Goal: Task Accomplishment & Management: Manage account settings

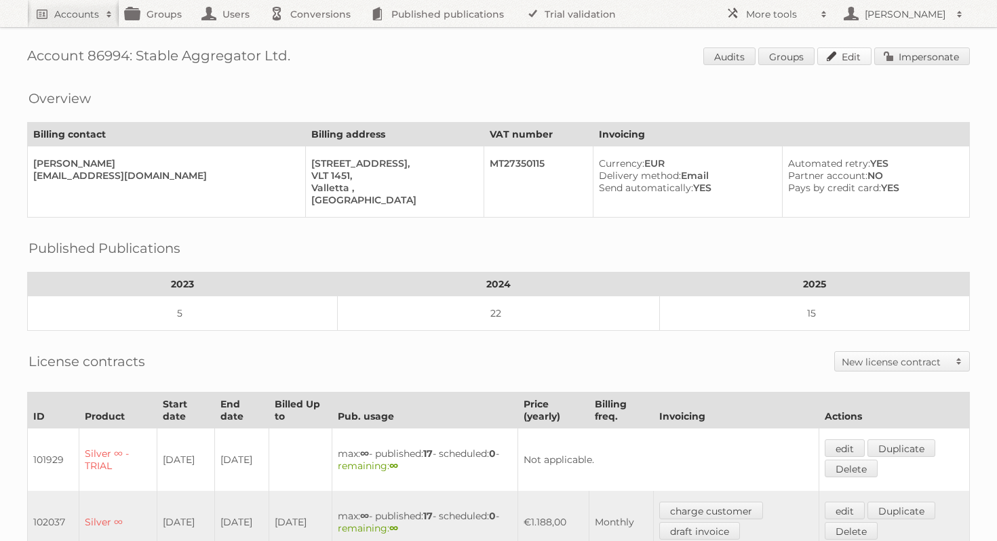
click at [853, 60] on link "Edit" at bounding box center [844, 56] width 54 height 18
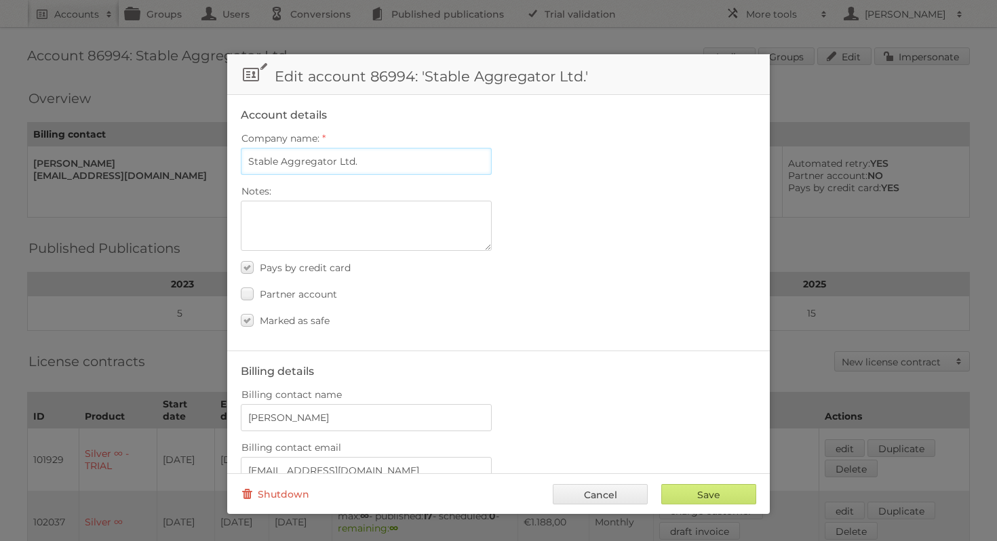
drag, startPoint x: 367, startPoint y: 159, endPoint x: 241, endPoint y: 158, distance: 125.5
click at [241, 158] on input "Stable Aggregator Ltd." at bounding box center [366, 161] width 251 height 27
paste input "314DEVS Sp. z o.o. (Swiss Soft)"
click at [317, 161] on input "314DEVS Sp. z o.o. (Swiss Soft)" at bounding box center [366, 161] width 251 height 27
click at [423, 156] on input "314DEVS Sp. z.o.o. (Swiss Soft)" at bounding box center [366, 161] width 251 height 27
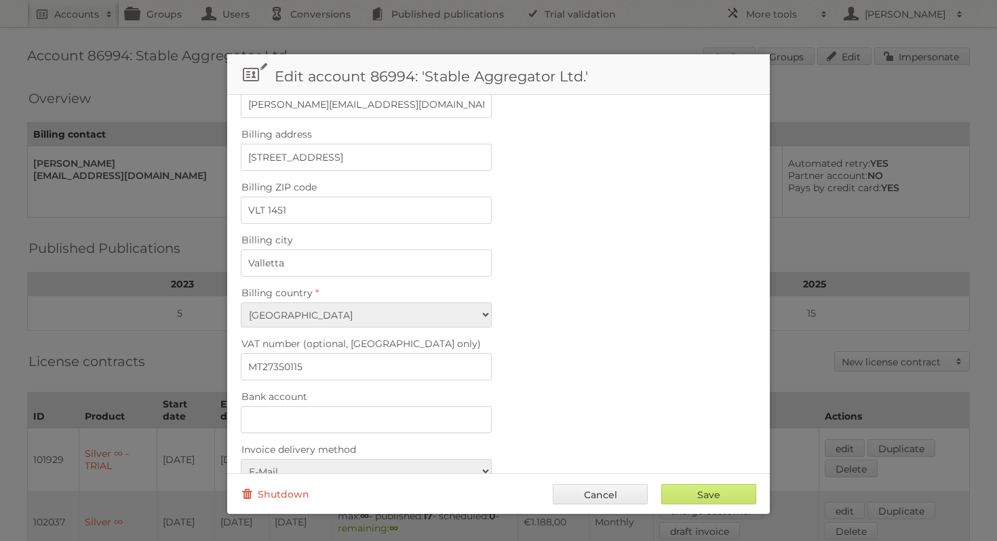
scroll to position [539, 0]
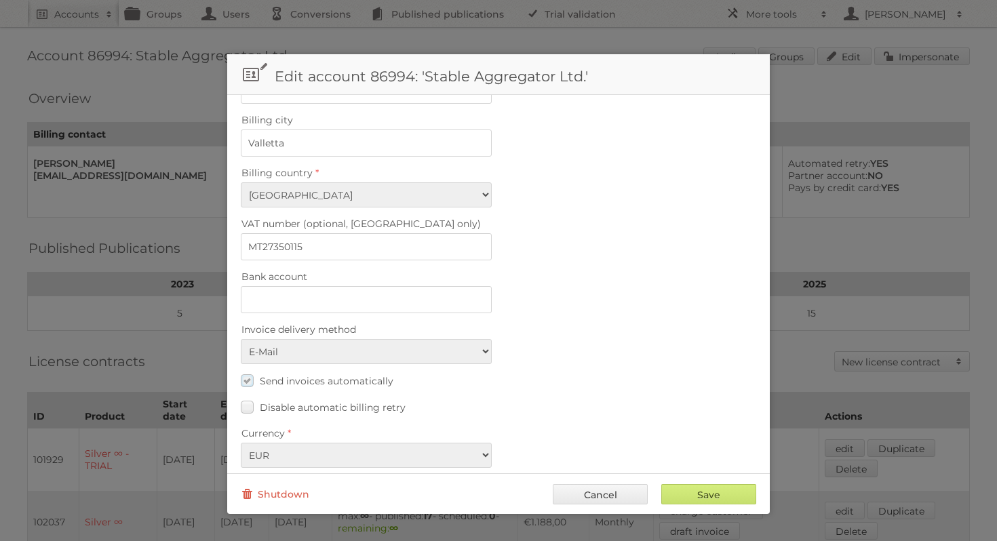
type input "314DEVS Sp. z.o.o. (Swiss Soft)"
click at [250, 371] on label "Send invoices automatically" at bounding box center [317, 381] width 153 height 20
click at [0, 0] on input "Send invoices automatically" at bounding box center [0, 0] width 0 height 0
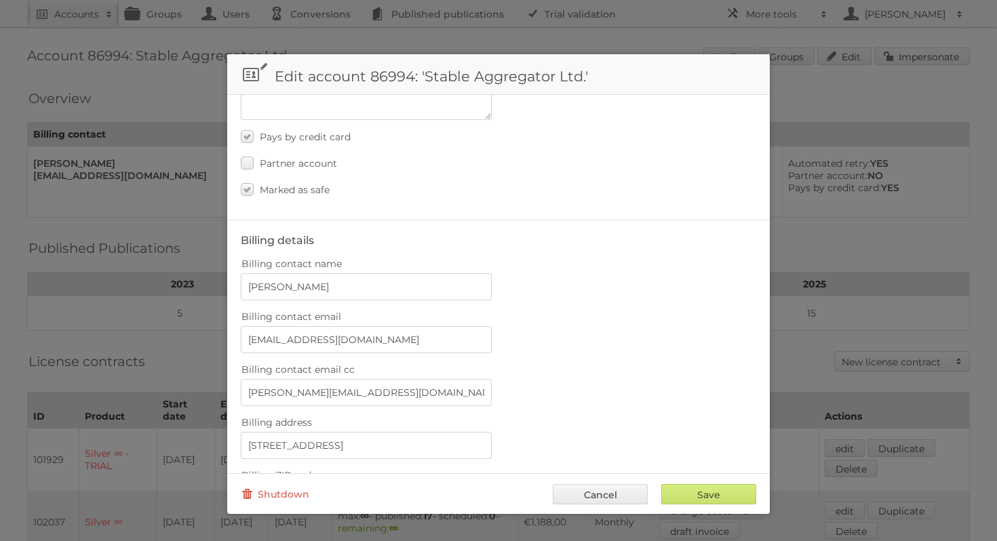
scroll to position [123, 0]
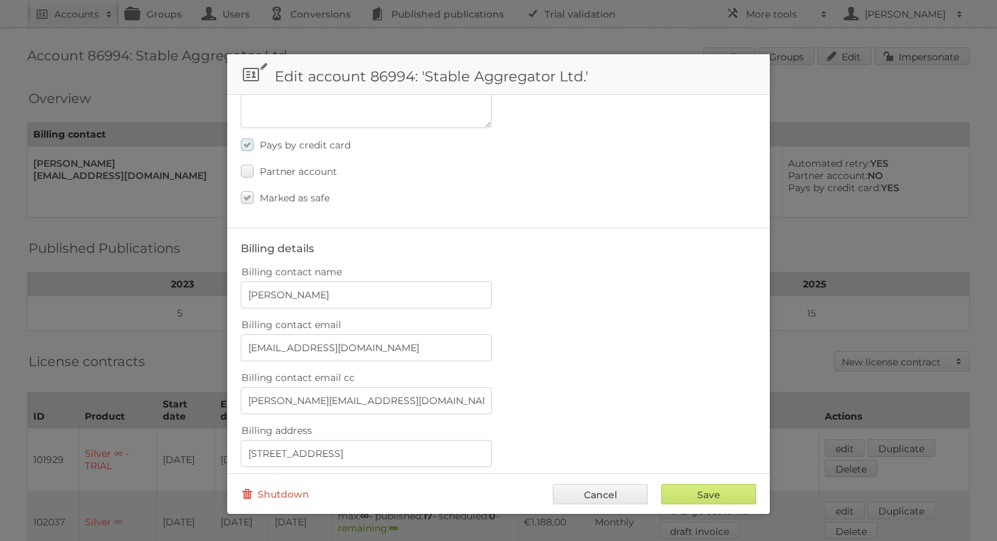
click at [246, 140] on label "Pays by credit card" at bounding box center [296, 145] width 110 height 20
click at [0, 0] on input "Pays by credit card" at bounding box center [0, 0] width 0 height 0
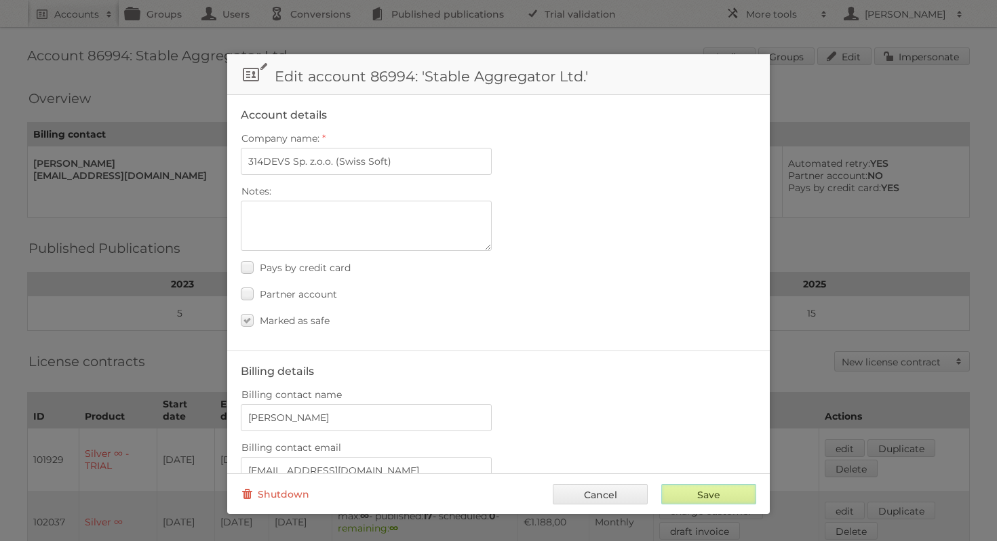
click at [695, 498] on input "Save" at bounding box center [708, 494] width 95 height 20
type input "..."
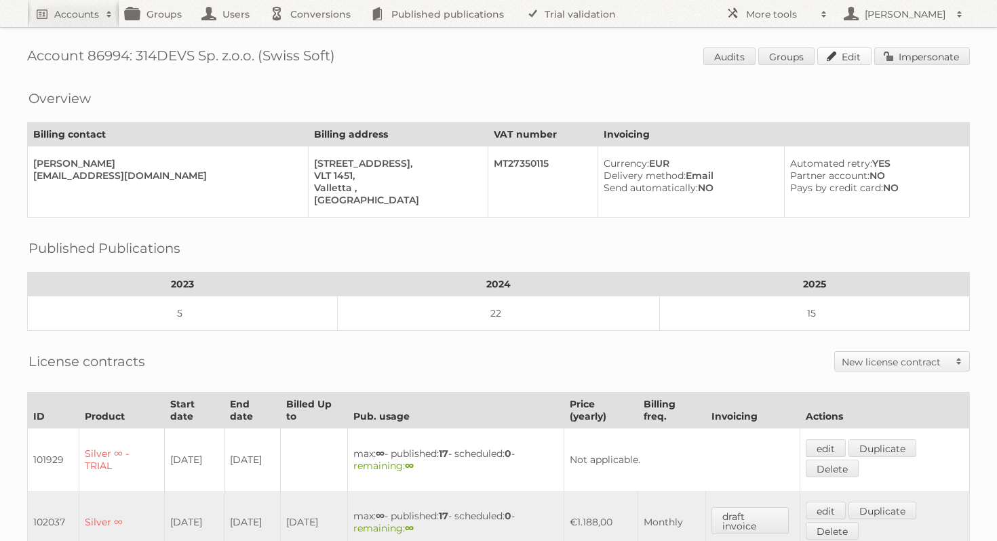
click at [859, 59] on link "Edit" at bounding box center [844, 56] width 54 height 18
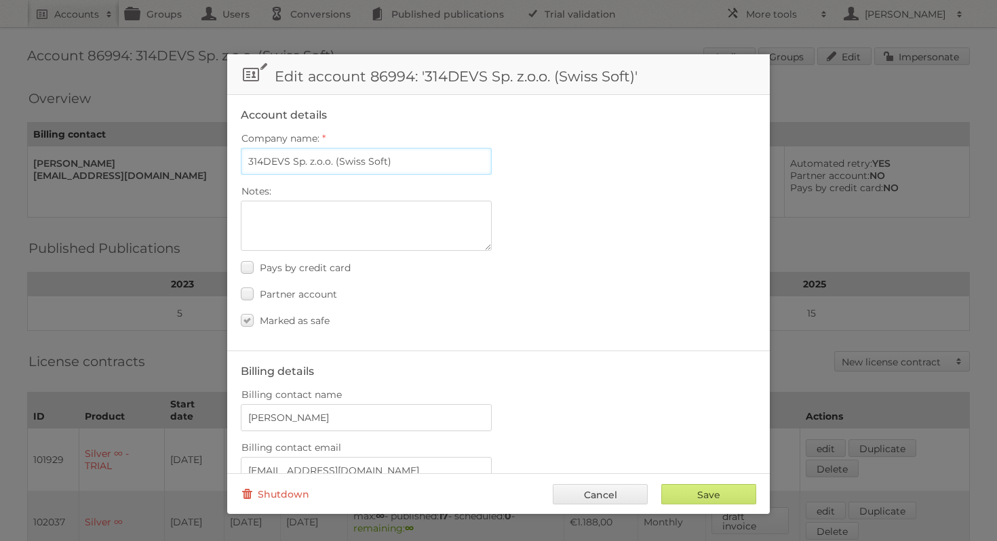
drag, startPoint x: 383, startPoint y: 165, endPoint x: 338, endPoint y: 164, distance: 44.1
click at [338, 164] on input "314DEVS Sp. z.o.o. (Swiss Soft)" at bounding box center [366, 161] width 251 height 27
type input "314DEVS Sp. z.o.o. (SOFTSWISS)"
click at [718, 497] on input "Save" at bounding box center [708, 494] width 95 height 20
type input "..."
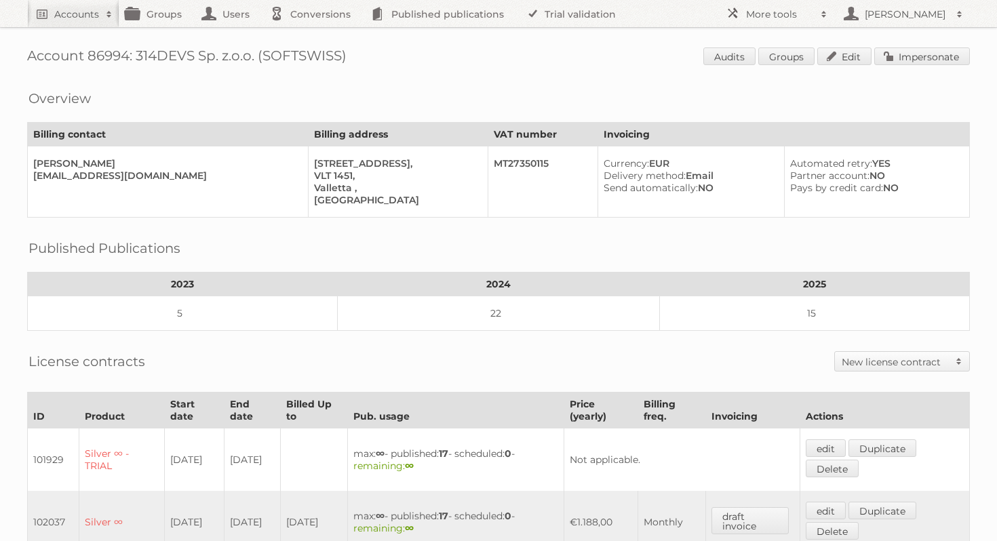
drag, startPoint x: 357, startPoint y: 58, endPoint x: 139, endPoint y: 56, distance: 217.7
click at [139, 56] on h1 "Account 86994: 314DEVS Sp. z.o.o. (SOFTSWISS) Audits Groups Edit Impersonate" at bounding box center [498, 57] width 943 height 20
copy h1 "314DEVS Sp. z.o.o. (SOFTSWISS)"
click at [830, 56] on link "Edit" at bounding box center [844, 56] width 54 height 18
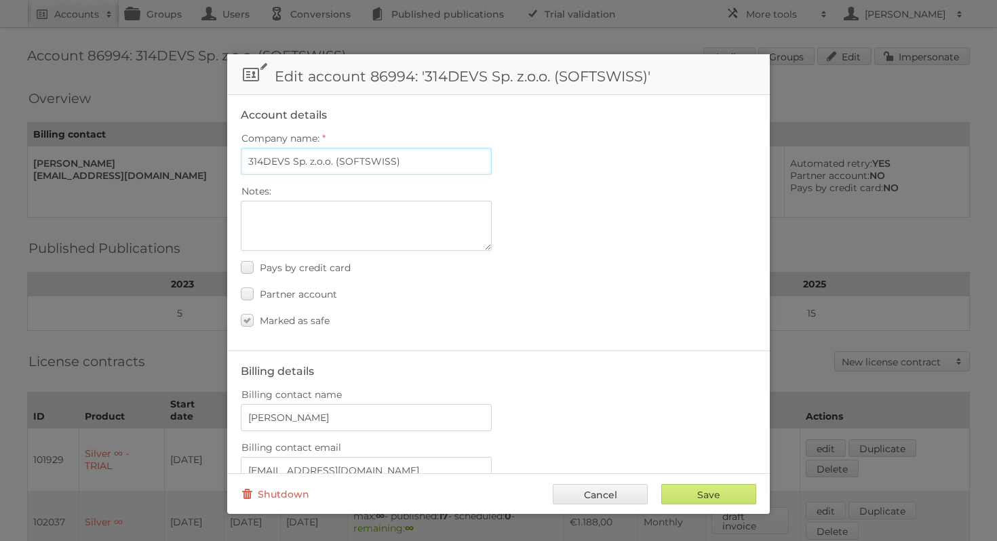
click at [316, 163] on input "314DEVS Sp. z.o.o. (SOFTSWISS)" at bounding box center [366, 161] width 251 height 27
type input "314DEVS Sp. z o.o. (SOFTSWISS)"
click at [547, 273] on div "Pays by credit card" at bounding box center [499, 268] width 516 height 20
click at [706, 496] on input "Save" at bounding box center [708, 494] width 95 height 20
type input "..."
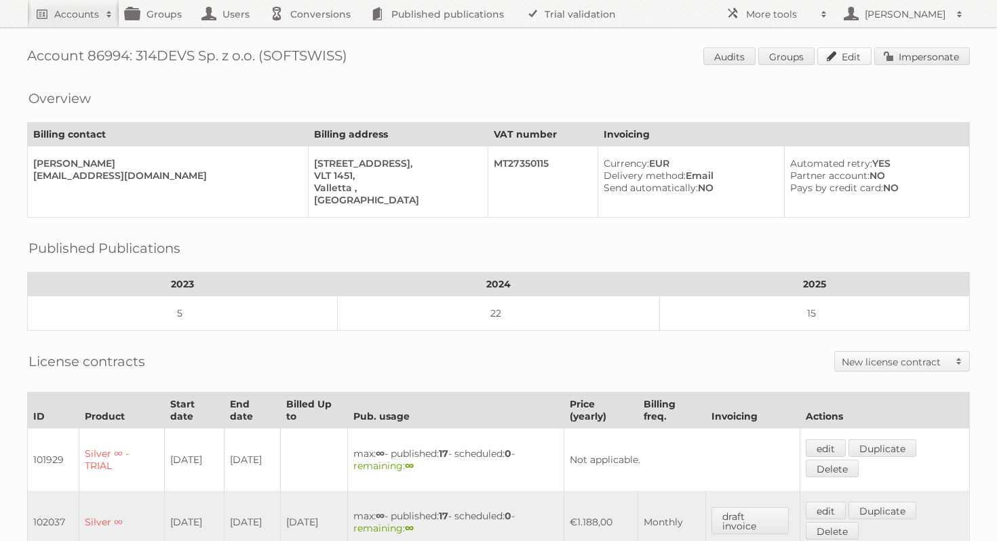
click at [855, 54] on link "Edit" at bounding box center [844, 56] width 54 height 18
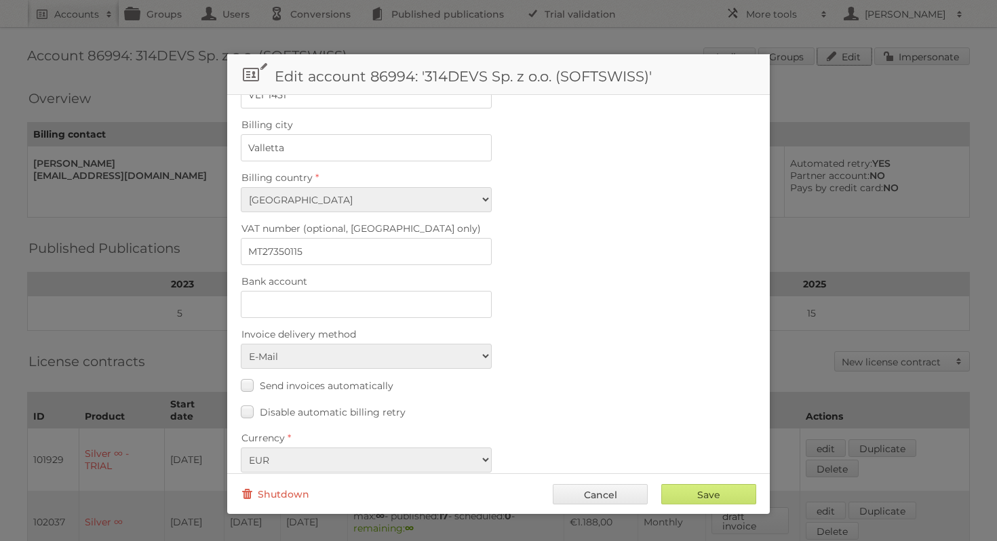
scroll to position [539, 0]
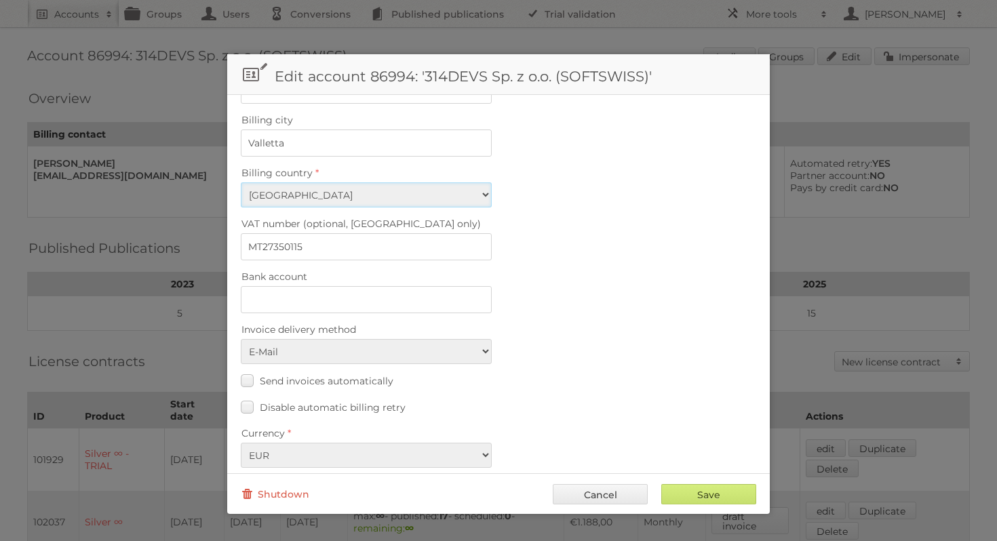
click at [482, 184] on select "[GEOGRAPHIC_DATA] [GEOGRAPHIC_DATA] [GEOGRAPHIC_DATA] [GEOGRAPHIC_DATA] [US_STA…" at bounding box center [366, 194] width 251 height 25
select select "PL"
drag, startPoint x: 351, startPoint y: 233, endPoint x: 249, endPoint y: 233, distance: 101.7
click at [249, 233] on input "MT27350115" at bounding box center [366, 246] width 251 height 27
paste input "5252802291"
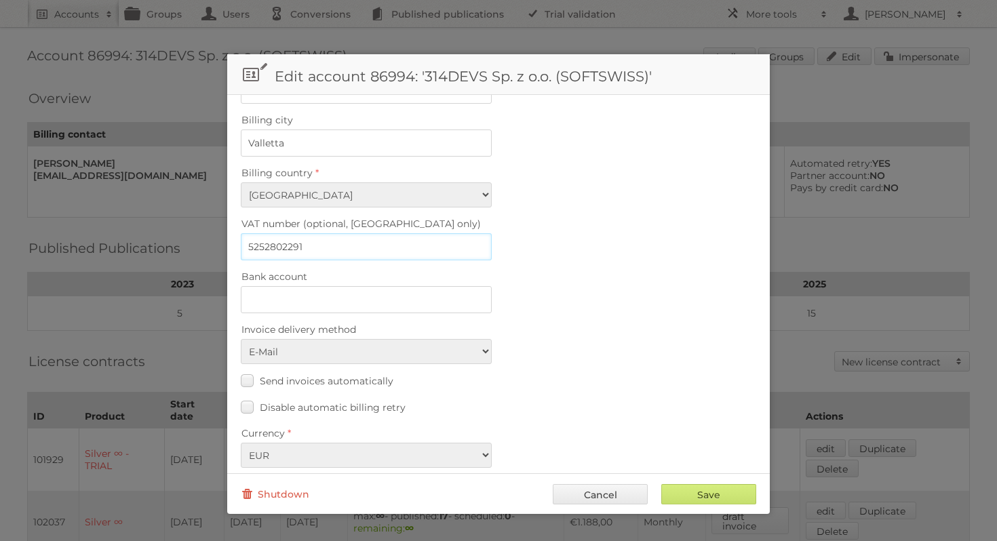
type input "5252802291"
click at [573, 267] on label "Bank account" at bounding box center [499, 276] width 516 height 19
click at [492, 286] on input "Bank account" at bounding box center [366, 299] width 251 height 27
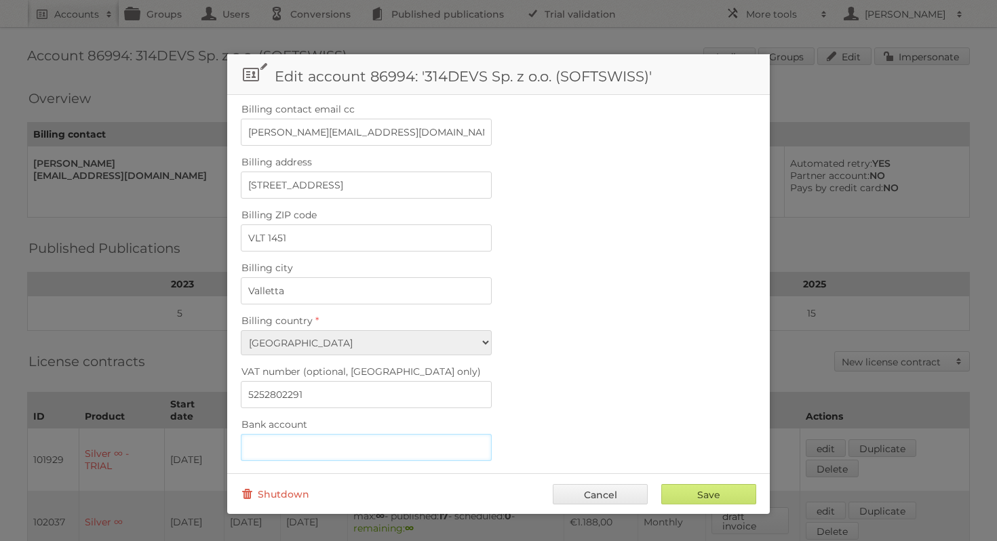
scroll to position [372, 0]
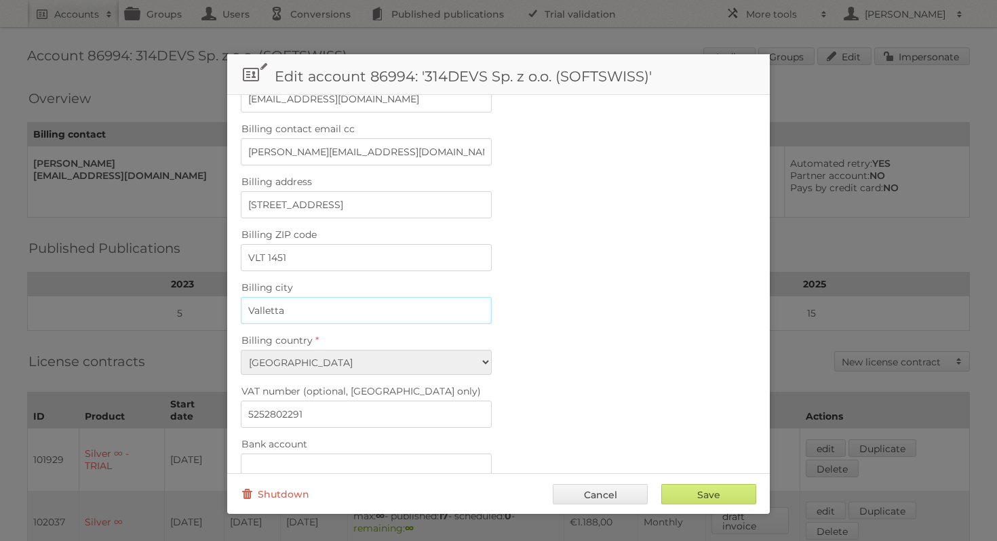
drag, startPoint x: 309, startPoint y: 297, endPoint x: 238, endPoint y: 297, distance: 70.5
click at [238, 297] on fieldset "Billing details Billing contact name Valentina Bagniya Billing contact email ma…" at bounding box center [498, 317] width 543 height 677
paste input "Poznan"
type input "Poznan"
drag, startPoint x: 305, startPoint y: 246, endPoint x: 229, endPoint y: 246, distance: 76.0
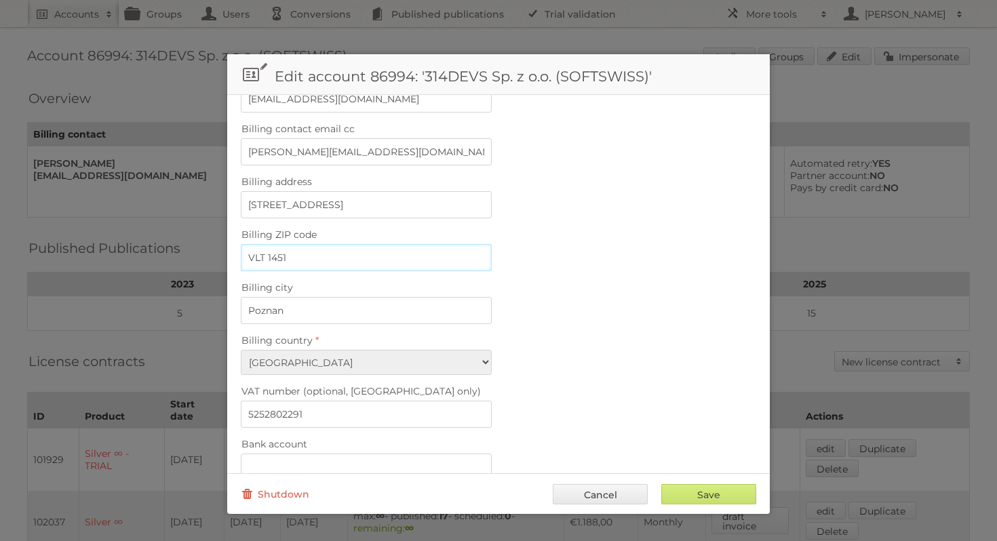
click at [229, 246] on fieldset "Billing details Billing contact name Valentina Bagniya Billing contact email ma…" at bounding box center [498, 317] width 543 height 677
paste input "61-569"
type input "61-569"
drag, startPoint x: 425, startPoint y: 194, endPoint x: 224, endPoint y: 188, distance: 201.5
click at [224, 188] on body "Accounts Search Advanced Search Create new account Groups Users Conversions Pub…" at bounding box center [498, 270] width 997 height 541
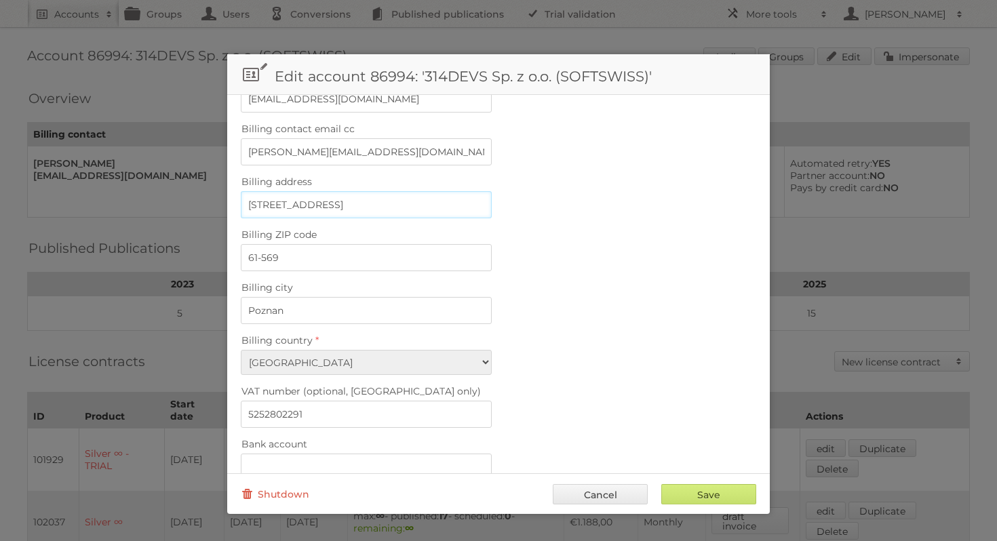
paste input "Wierzbięcice 1A/E (pętro 5)"
type input "Wierzbięcice 1A/E (pętro 5)"
click at [586, 262] on fieldset "Billing details Billing contact name Valentina Bagniya Billing contact email ma…" at bounding box center [498, 317] width 543 height 677
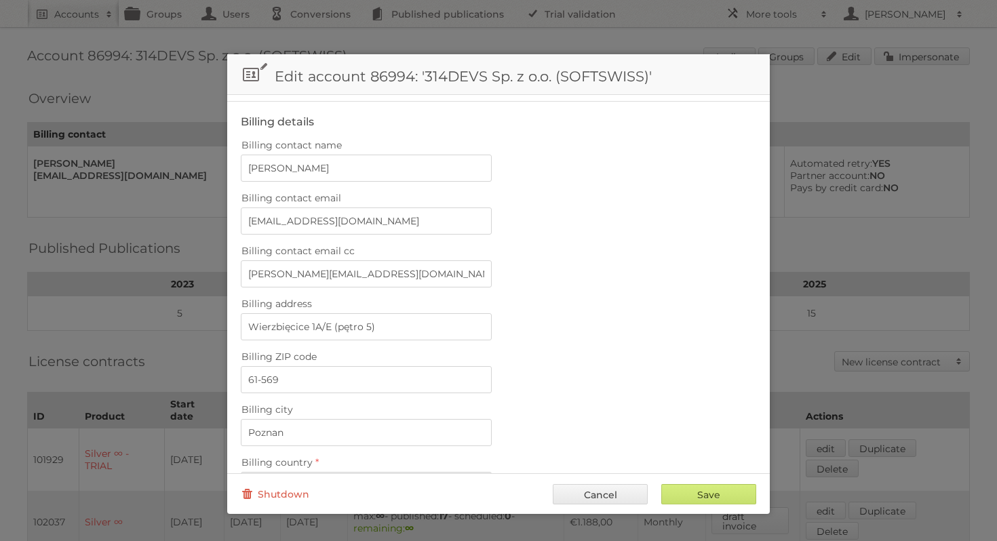
scroll to position [249, 0]
drag, startPoint x: 408, startPoint y: 271, endPoint x: 243, endPoint y: 268, distance: 165.5
click at [243, 268] on input "pavel.kaplunov@softswiss.com" at bounding box center [366, 274] width 251 height 27
type input "billing@softwiss.com"
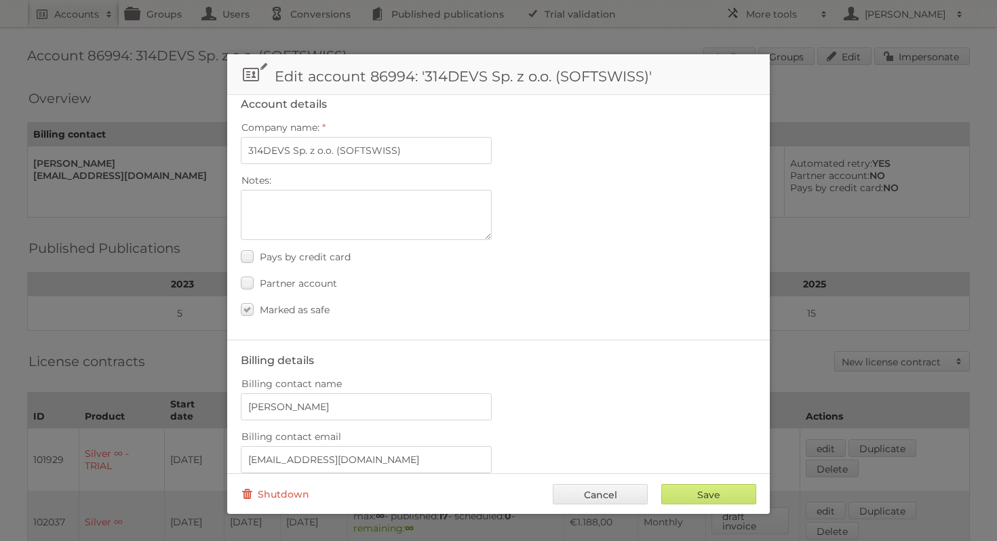
scroll to position [0, 0]
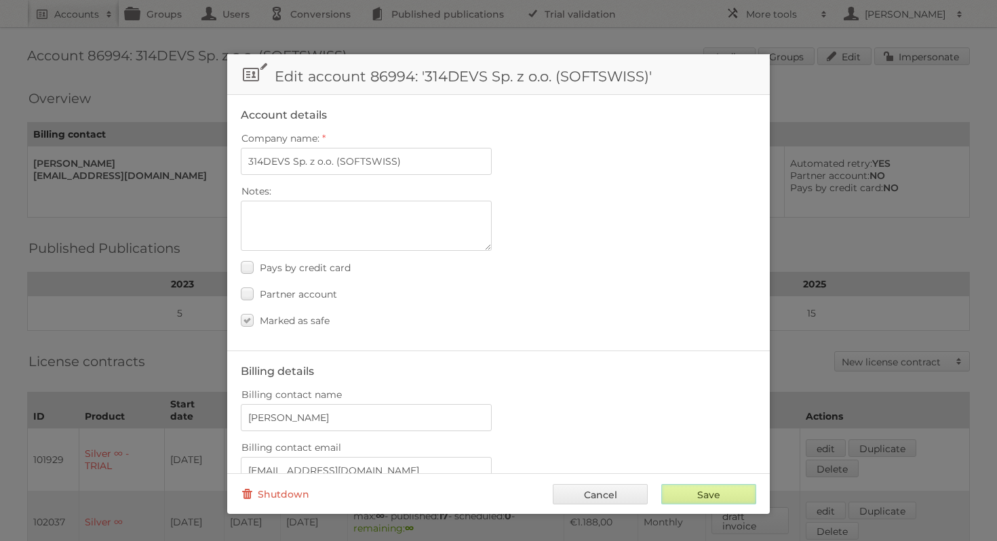
click at [695, 497] on input "Save" at bounding box center [708, 494] width 95 height 20
type input "..."
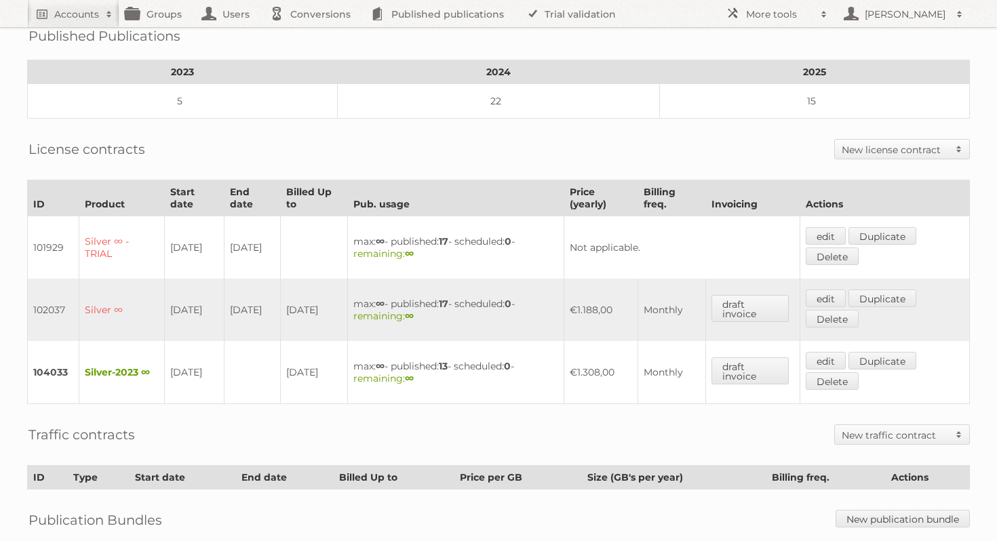
scroll to position [226, 0]
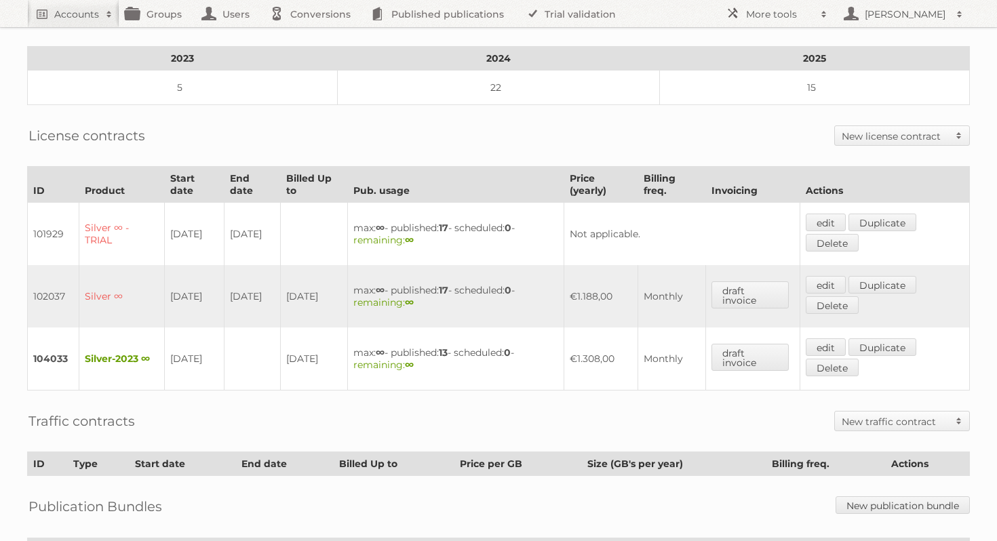
click at [899, 130] on h2 "New license contract" at bounding box center [895, 137] width 107 height 14
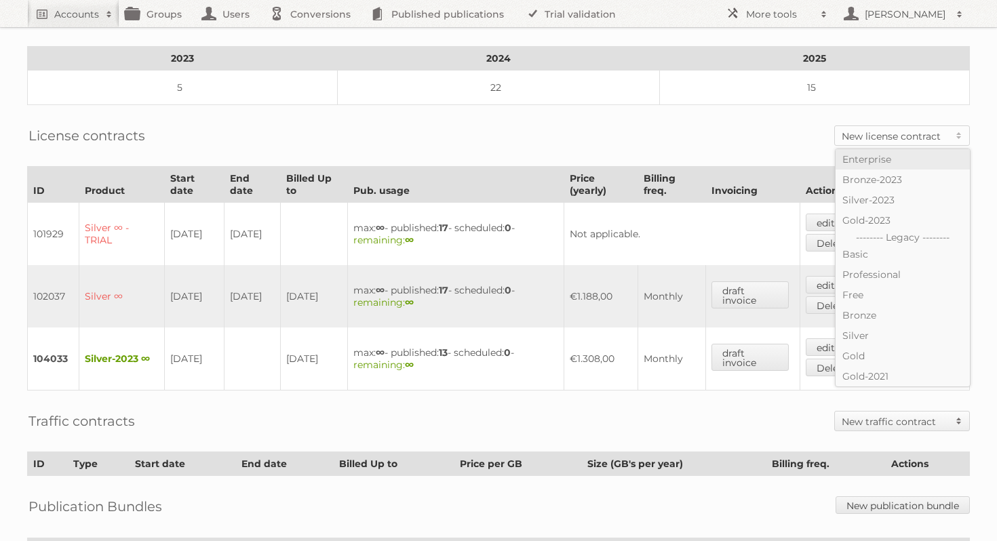
click at [891, 149] on link "Enterprise" at bounding box center [903, 159] width 134 height 20
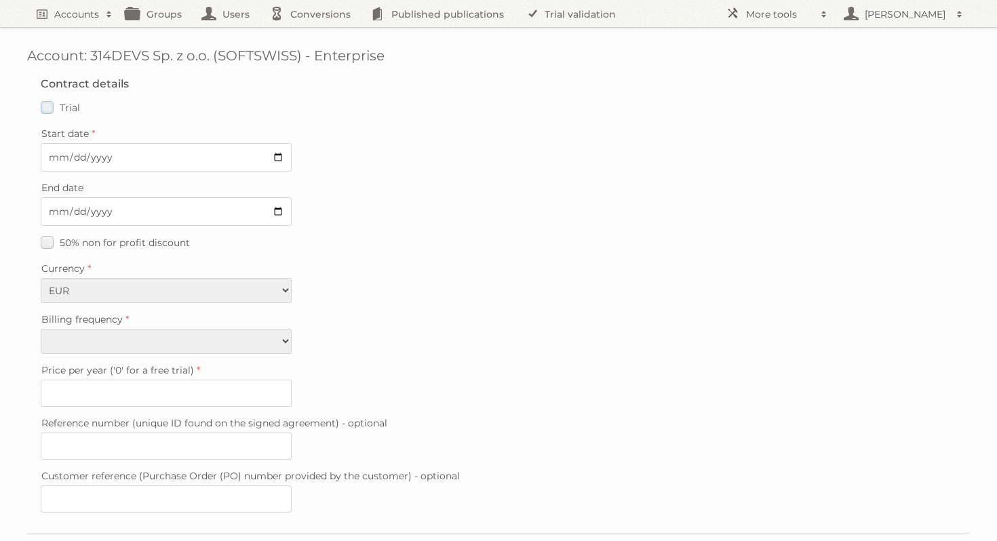
click at [51, 107] on label "Trial" at bounding box center [60, 108] width 39 height 20
click at [0, 0] on input "Trial" at bounding box center [0, 0] width 0 height 0
type input "0"
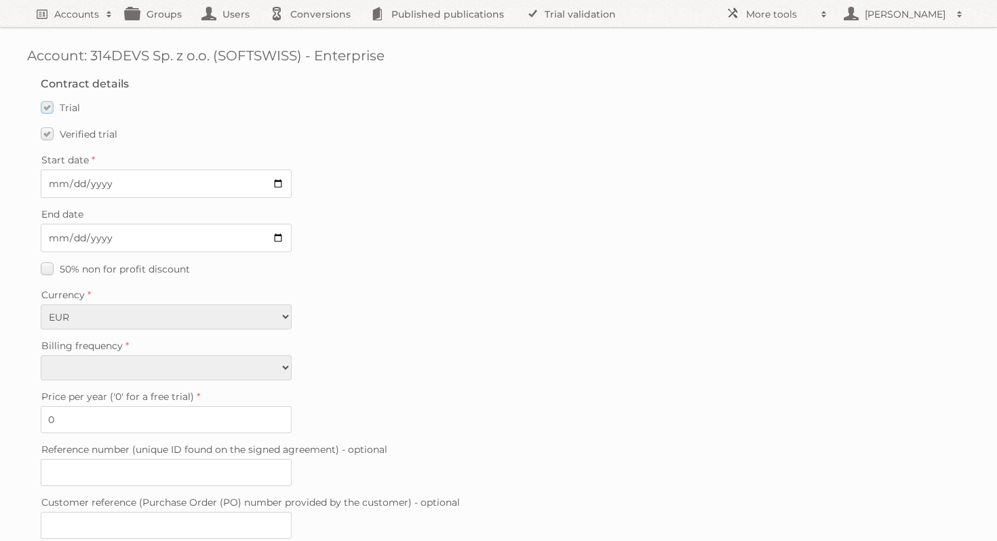
click at [51, 104] on label "Trial" at bounding box center [60, 108] width 39 height 20
click at [0, 0] on input "Trial" at bounding box center [0, 0] width 0 height 0
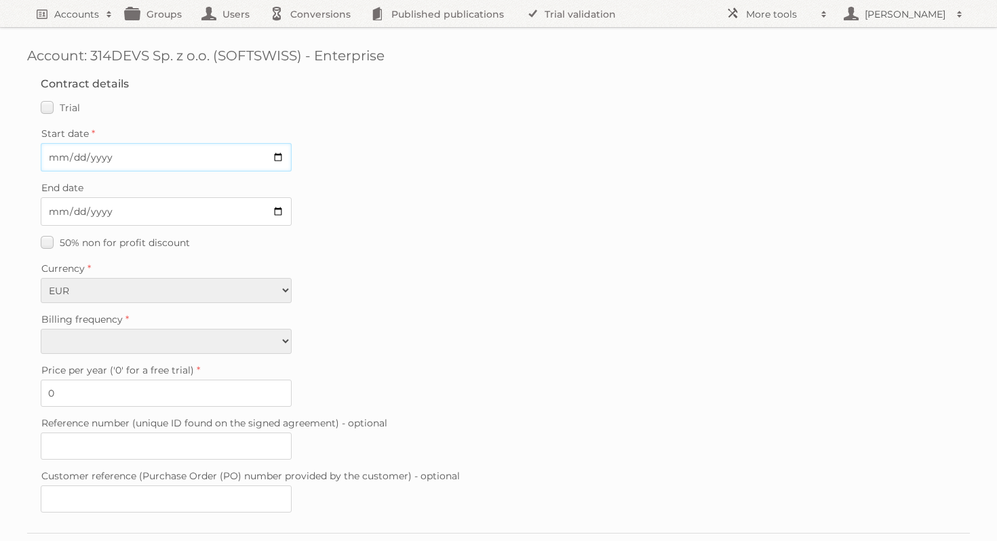
click at [277, 152] on input "Start date" at bounding box center [166, 157] width 251 height 28
type input "[DATE]"
click at [397, 284] on div "Currency EUR USD" at bounding box center [499, 281] width 916 height 44
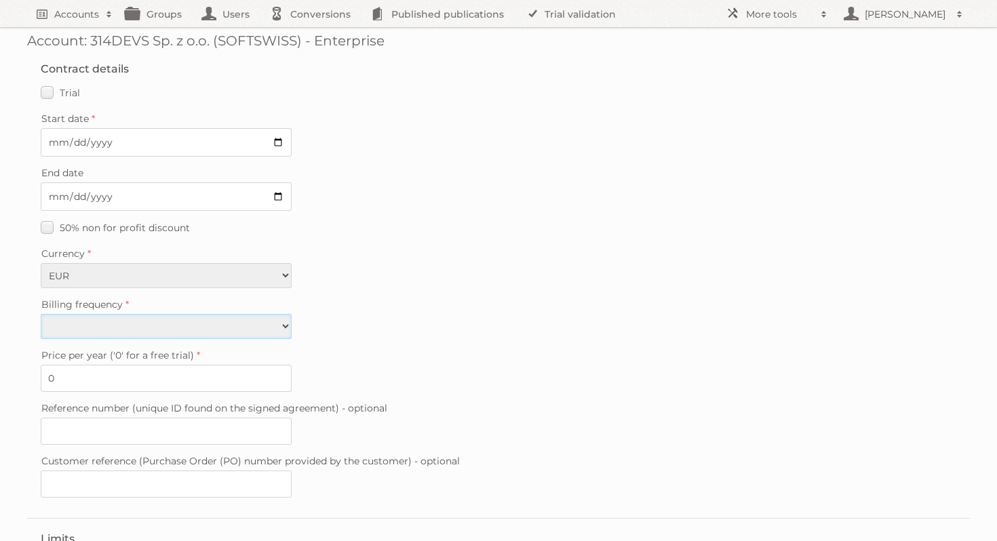
click at [244, 330] on select "Monthly Quarterly Yearly Every 2 years" at bounding box center [166, 326] width 251 height 25
select select "yearly"
click at [216, 366] on input "0" at bounding box center [166, 378] width 251 height 27
type input "8999"
click at [453, 392] on fieldset "Contract details Trial Verified trial Start date 2025-09-01 End date 50% non fo…" at bounding box center [498, 283] width 943 height 469
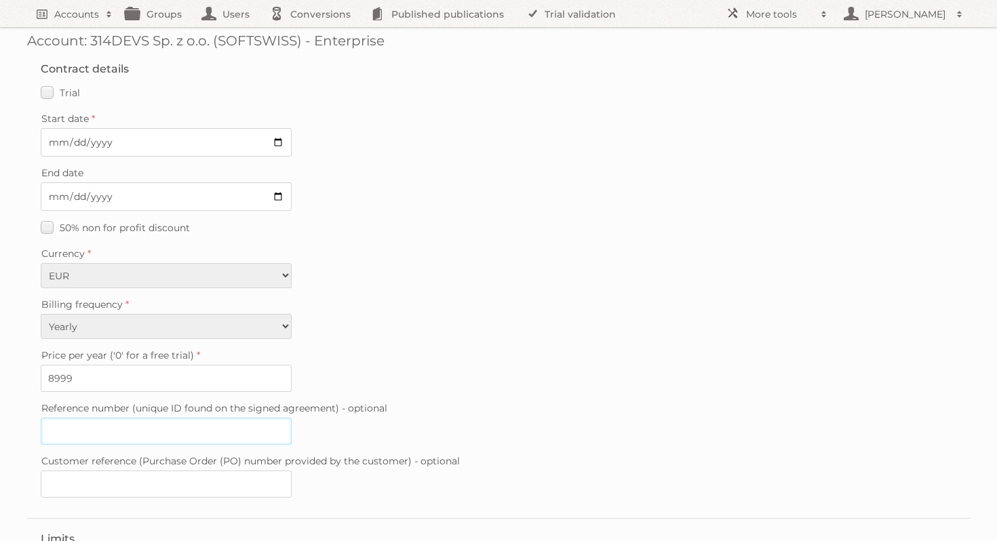
click at [192, 425] on input "Reference number (unique ID found on the signed agreement) - optional" at bounding box center [166, 431] width 251 height 27
paste input "20250821-083546414"
type input "20250821-083546414"
click at [375, 351] on label "Price per year ('0' for a free trial)" at bounding box center [499, 355] width 916 height 19
click at [292, 365] on input "8999" at bounding box center [166, 378] width 251 height 27
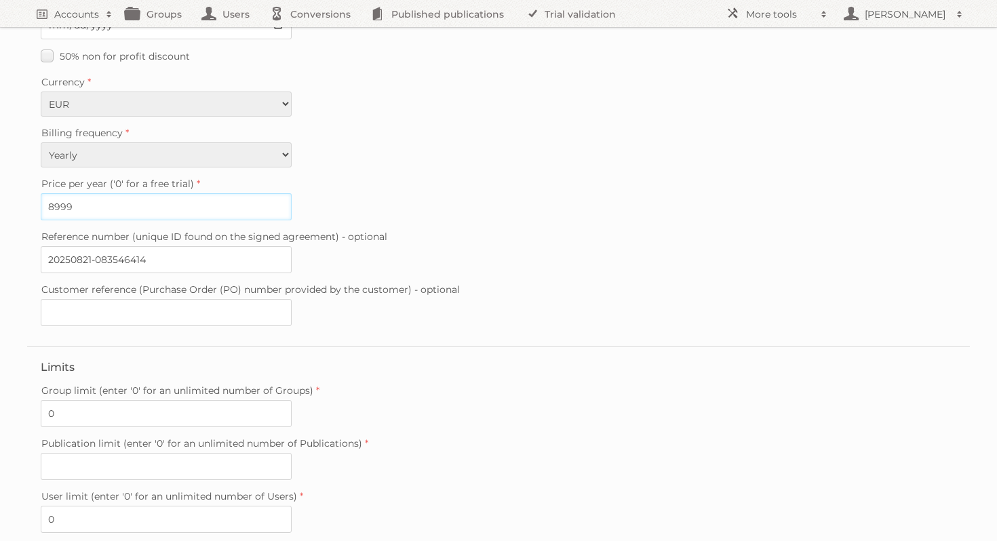
scroll to position [193, 0]
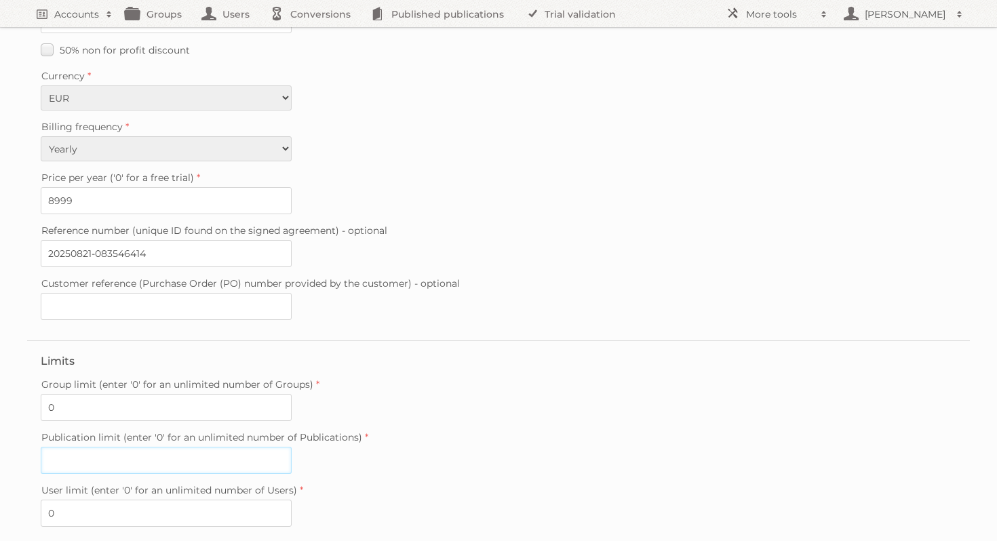
click at [130, 458] on input "Publication limit (enter '0' for an unlimited number of Publications)" at bounding box center [166, 460] width 251 height 27
type input "26"
click at [524, 389] on div "Group limit (enter '0' for an unlimited number of Groups) 0" at bounding box center [499, 398] width 916 height 46
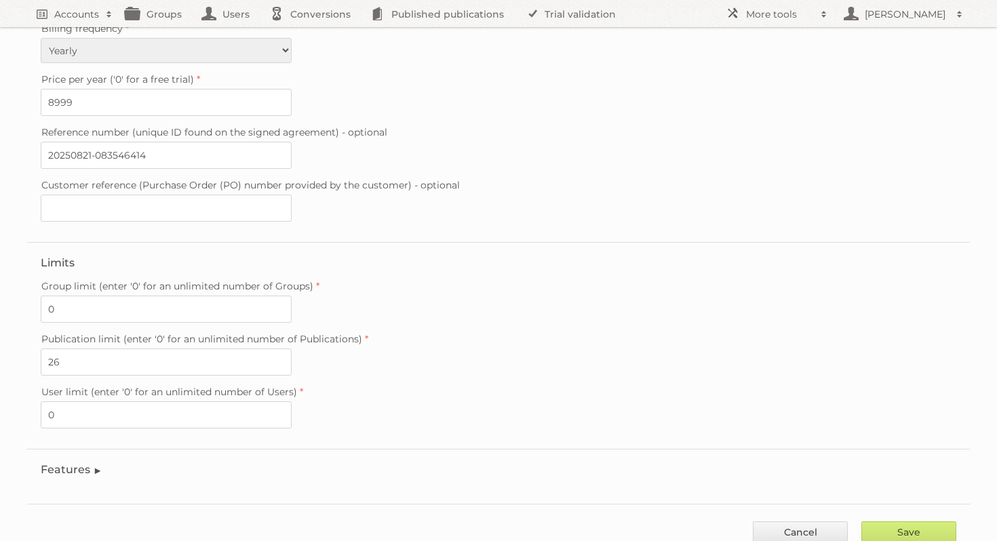
scroll to position [323, 0]
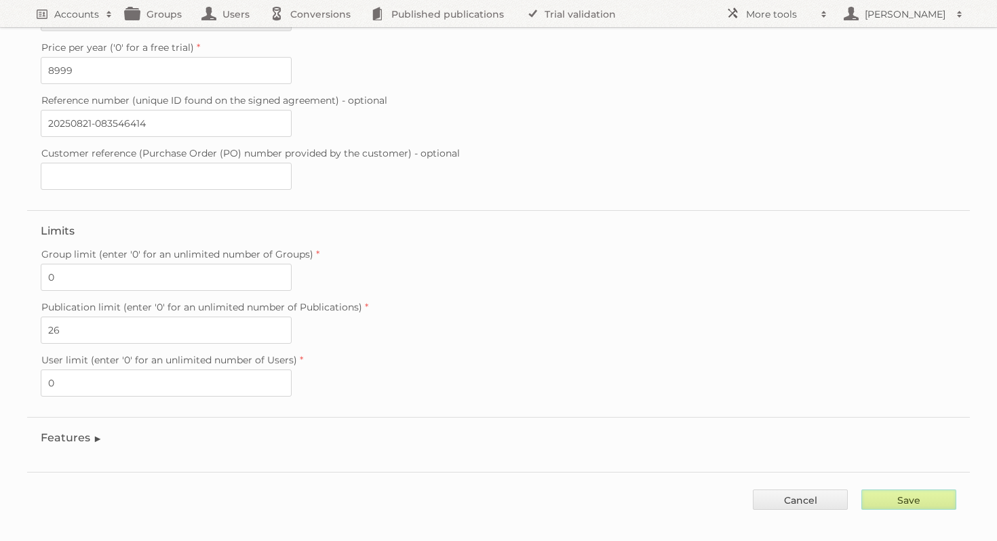
click at [899, 493] on input "Save" at bounding box center [908, 500] width 95 height 20
type input "..."
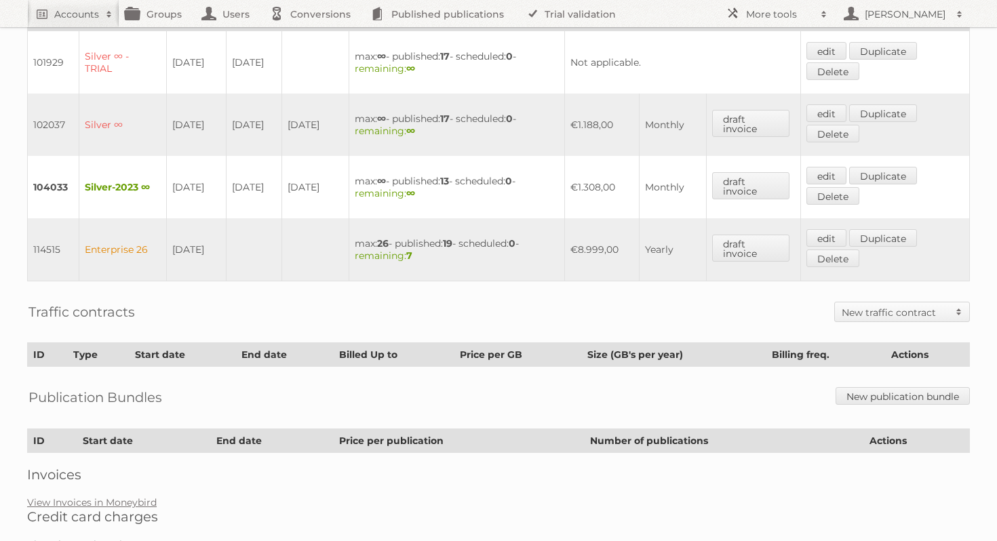
scroll to position [402, 0]
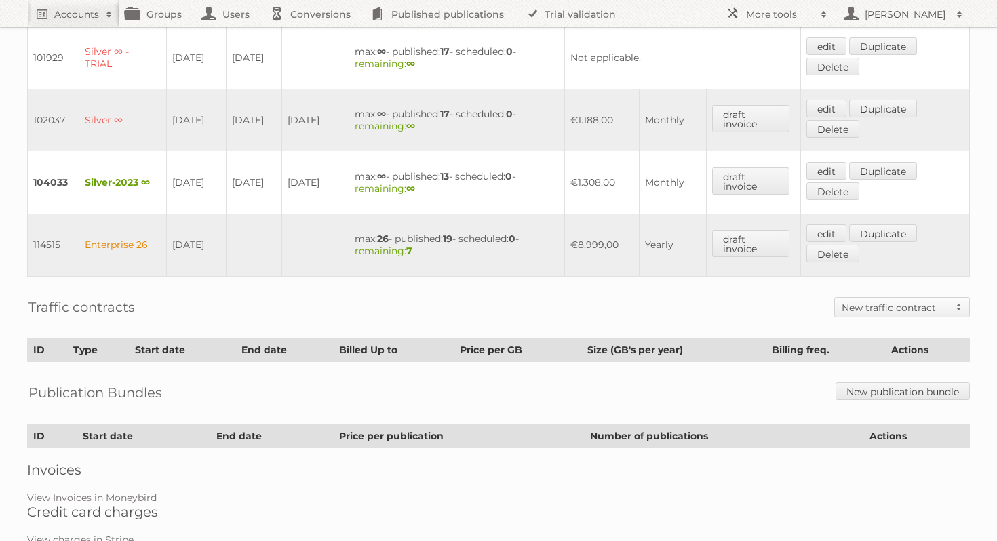
click at [906, 301] on h2 "New traffic contract" at bounding box center [895, 308] width 107 height 14
click at [897, 341] on link "Traffic per GB" at bounding box center [903, 351] width 134 height 20
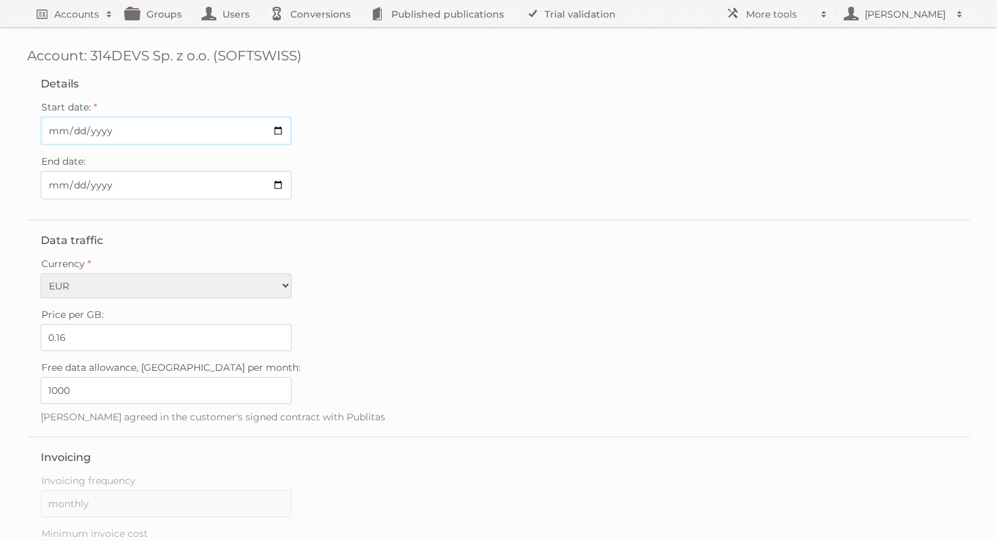
click at [282, 129] on input "Start date:" at bounding box center [166, 131] width 251 height 28
type input "[DATE]"
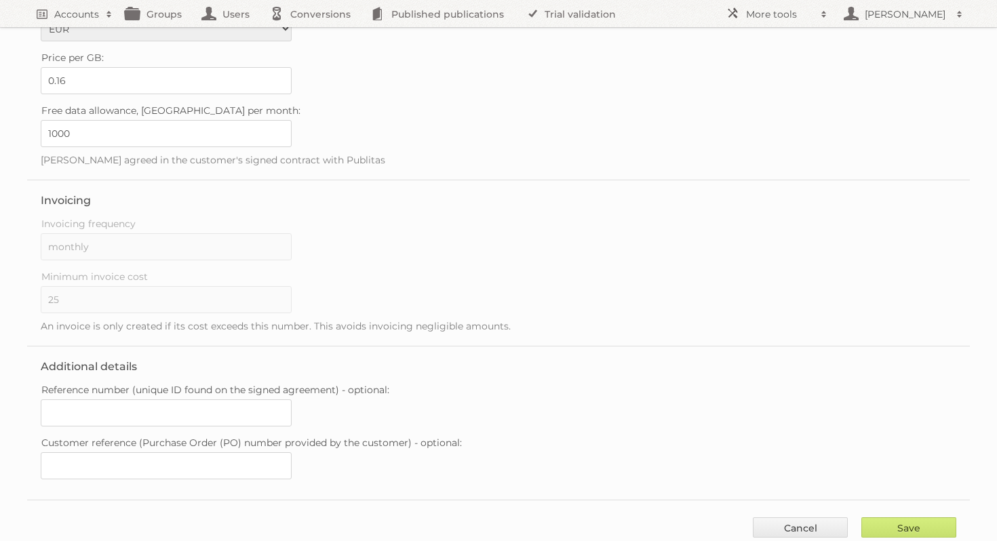
scroll to position [284, 0]
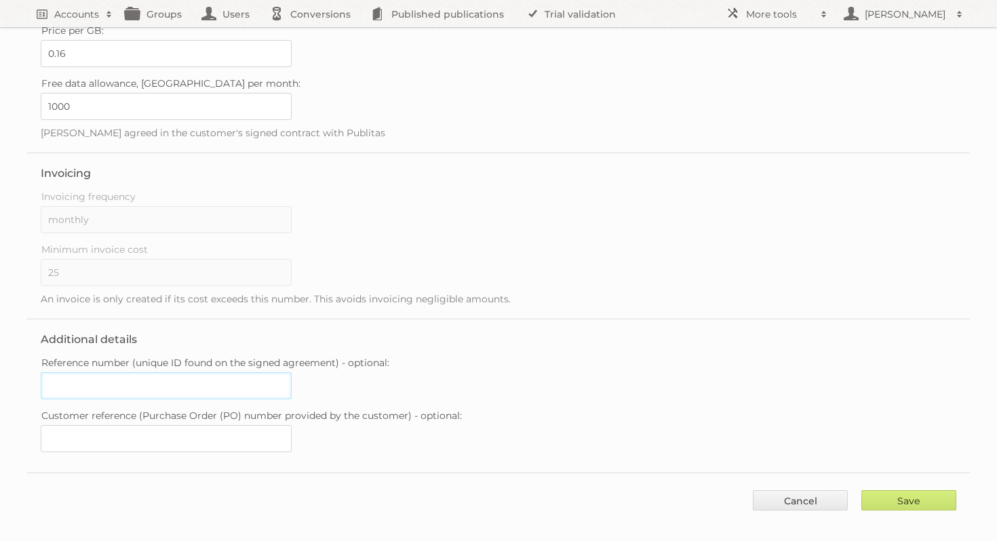
click at [149, 375] on input "Reference number (unique ID found on the signed agreement) - optional:" at bounding box center [166, 385] width 251 height 27
paste input "20250821-083546414"
type input "20250821-083546414"
click at [908, 490] on input "Save" at bounding box center [908, 500] width 95 height 20
type input "..."
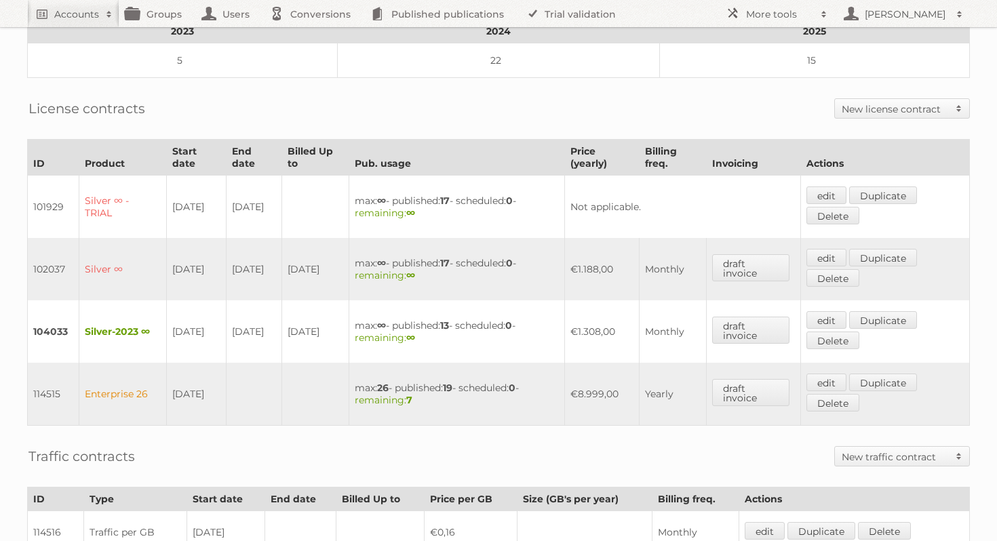
scroll to position [258, 0]
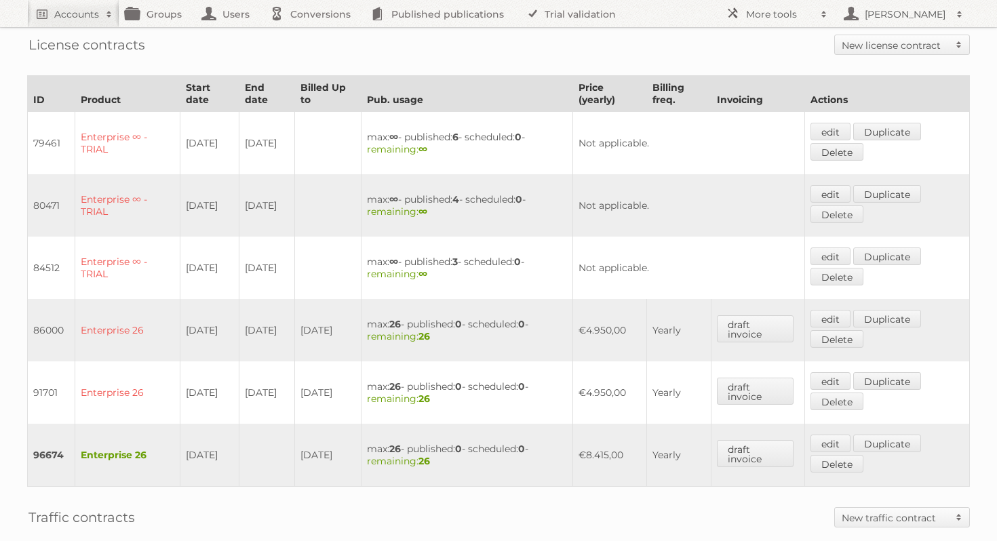
scroll to position [385, 0]
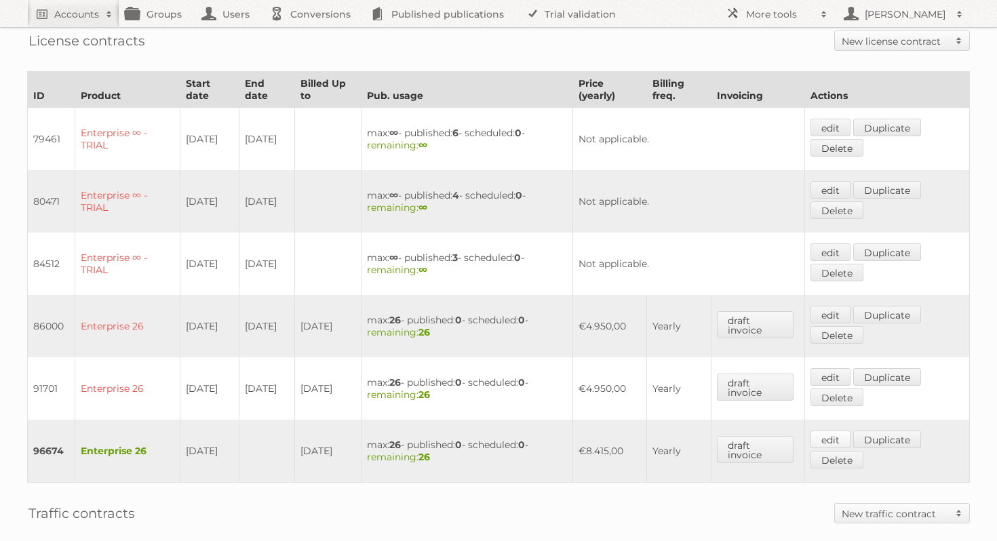
click at [846, 432] on link "edit" at bounding box center [831, 440] width 40 height 18
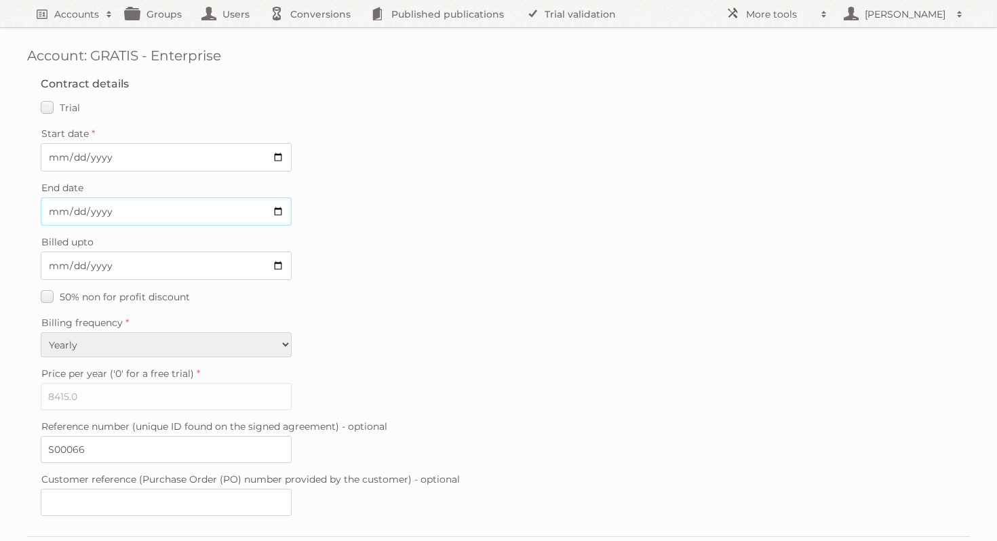
click at [277, 210] on input "End date" at bounding box center [166, 211] width 251 height 28
type input "2025-08-27"
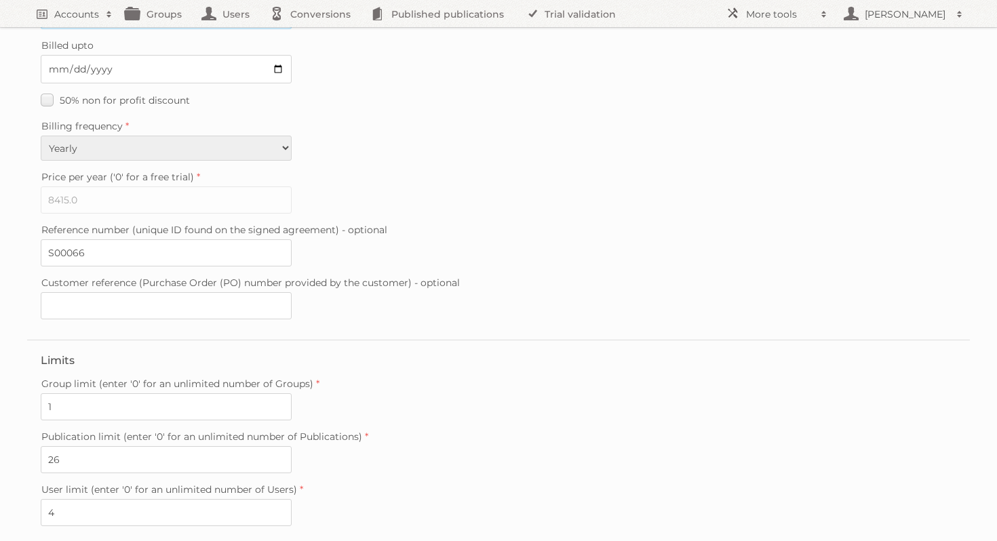
scroll to position [326, 0]
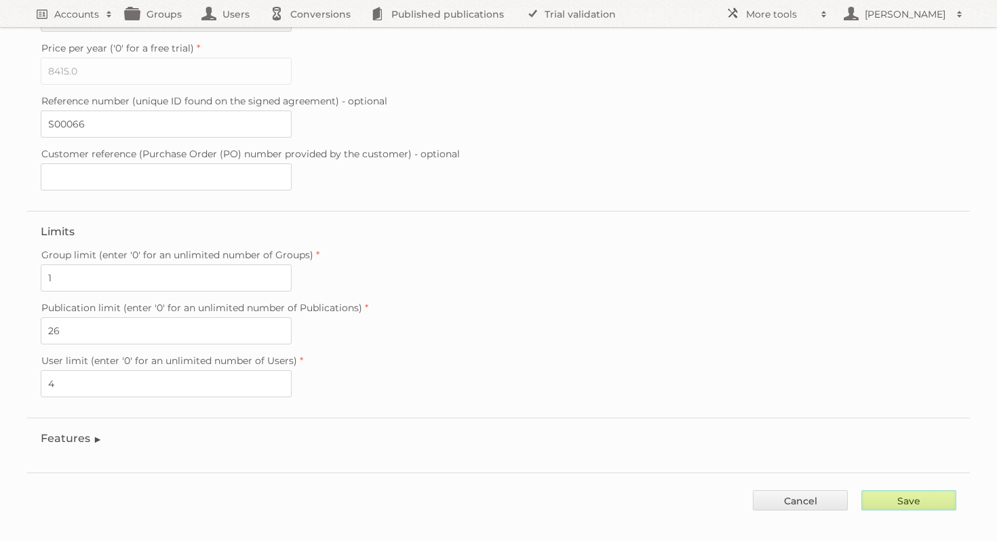
click at [930, 490] on input "Save" at bounding box center [908, 500] width 95 height 20
type input "..."
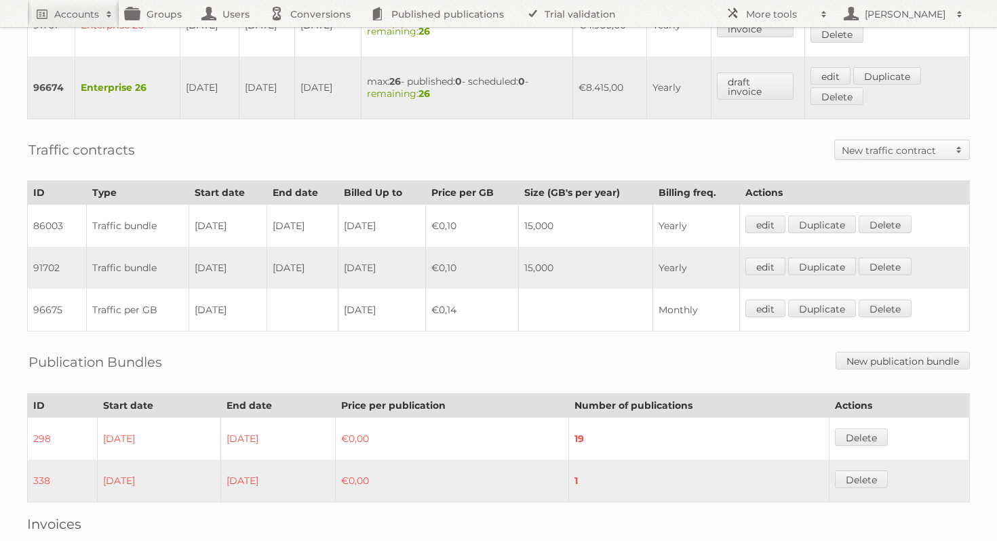
scroll to position [831, 0]
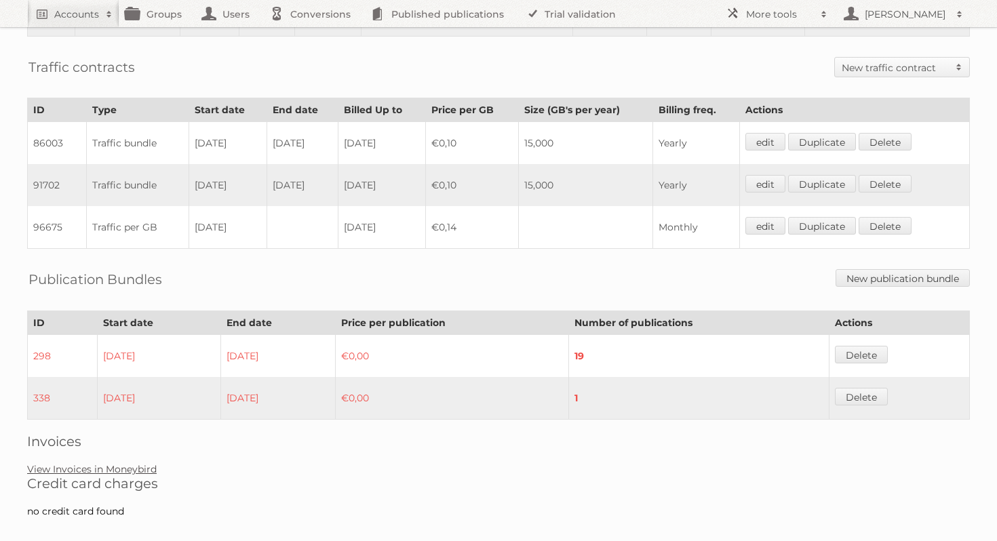
click at [141, 463] on link "View Invoices in Moneybird" at bounding box center [92, 469] width 130 height 12
